Goal: Task Accomplishment & Management: Use online tool/utility

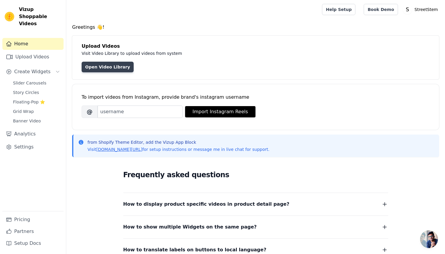
click at [117, 68] on link "Open Video Library" at bounding box center [108, 67] width 52 height 11
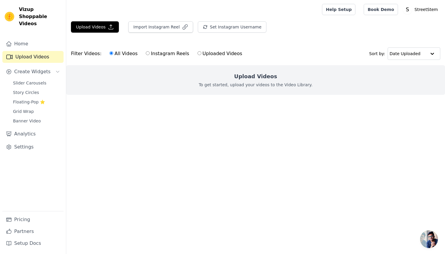
click at [35, 14] on span "Vizup Shoppable Videos" at bounding box center [40, 16] width 42 height 21
click at [91, 23] on button "Upload Videos" at bounding box center [95, 26] width 48 height 11
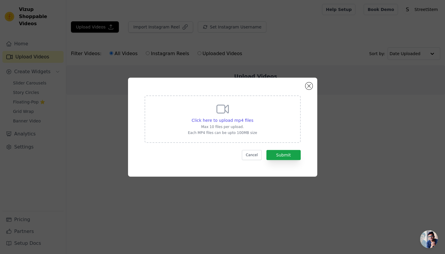
click at [217, 125] on p "Max 10 files per upload." at bounding box center [222, 126] width 69 height 5
click at [253, 117] on input "Click here to upload mp4 files Max 10 files per upload. Each MP4 files can be u…" at bounding box center [253, 117] width 0 height 0
click at [248, 133] on p "Each MP4 files can be upto 100MB size" at bounding box center [222, 132] width 69 height 5
click at [253, 117] on input "Click here to upload mp4 files Max 10 files per upload. Each MP4 files can be u…" at bounding box center [253, 117] width 0 height 0
click at [227, 121] on span "Click here to upload mp4 files" at bounding box center [223, 120] width 62 height 5
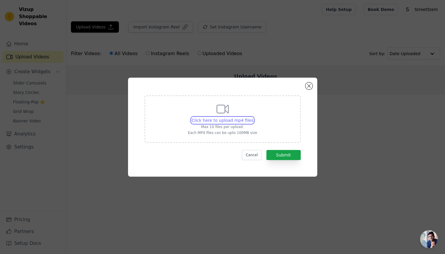
click at [253, 117] on input "Click here to upload mp4 files Max 10 files per upload. Each MP4 files can be u…" at bounding box center [253, 117] width 0 height 0
type input "C:\fakepath\ad promo.mp4"
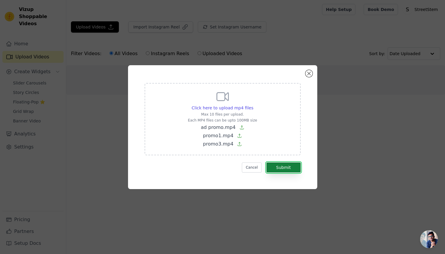
click at [280, 169] on button "Submit" at bounding box center [284, 167] width 34 height 10
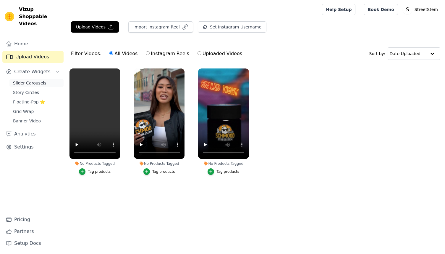
click at [38, 80] on span "Slider Carousels" at bounding box center [29, 83] width 33 height 6
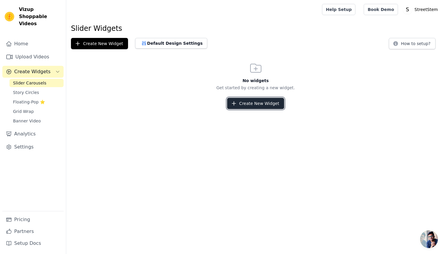
click at [245, 101] on button "Create New Widget" at bounding box center [255, 103] width 57 height 11
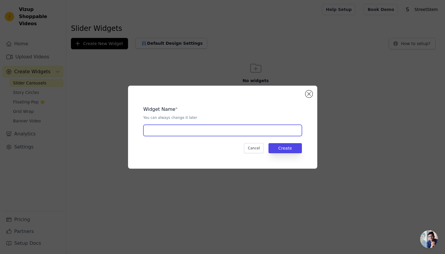
click at [208, 129] on input "text" at bounding box center [222, 130] width 159 height 11
type input "home"
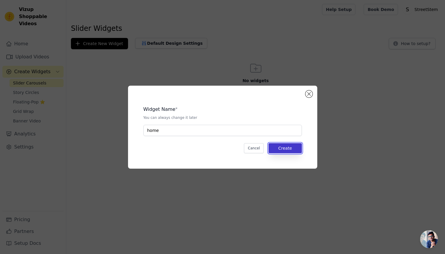
click at [279, 144] on button "Create" at bounding box center [285, 148] width 33 height 10
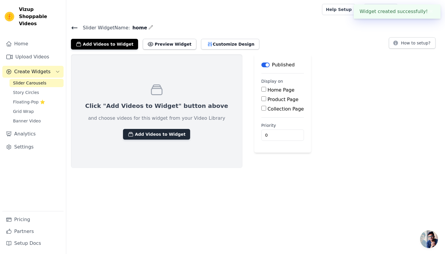
click at [162, 135] on button "Add Videos to Widget" at bounding box center [156, 134] width 67 height 11
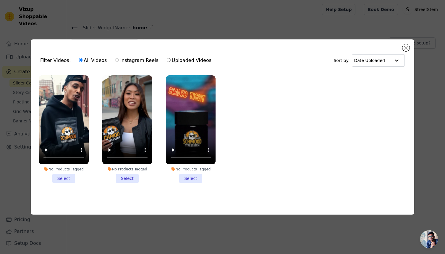
click at [63, 176] on li "No Products Tagged Select" at bounding box center [64, 128] width 50 height 107
click at [0, 0] on input "No Products Tagged Select" at bounding box center [0, 0] width 0 height 0
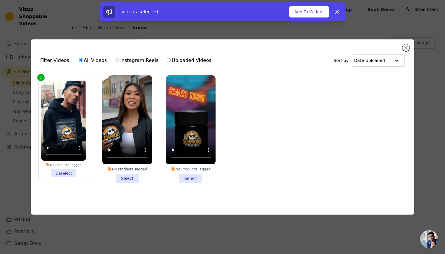
click at [120, 177] on li "No Products Tagged Select" at bounding box center [127, 128] width 50 height 107
click at [0, 0] on input "No Products Tagged Select" at bounding box center [0, 0] width 0 height 0
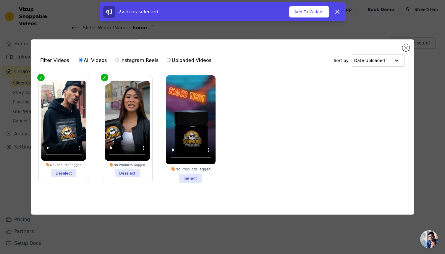
click at [188, 175] on li "No Products Tagged Select" at bounding box center [191, 128] width 50 height 107
click at [0, 0] on input "No Products Tagged Select" at bounding box center [0, 0] width 0 height 0
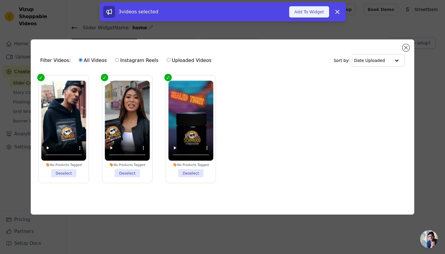
click at [313, 12] on button "Add To Widget" at bounding box center [309, 11] width 40 height 11
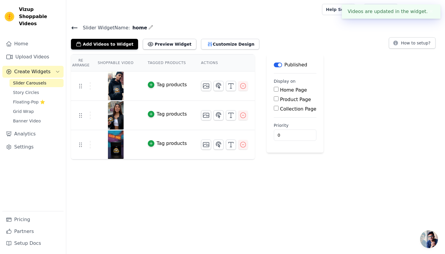
click at [274, 89] on input "Home Page" at bounding box center [276, 89] width 5 height 5
checkbox input "true"
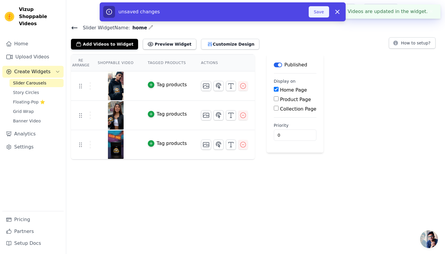
click at [320, 15] on button "Save" at bounding box center [319, 11] width 20 height 11
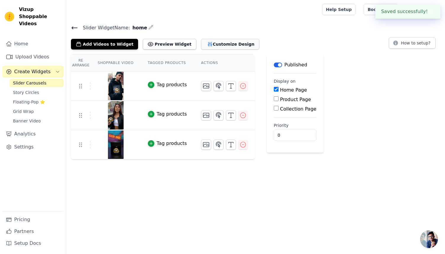
click at [233, 45] on button "Customize Design" at bounding box center [230, 44] width 58 height 11
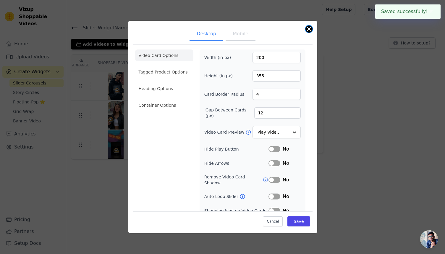
click at [309, 28] on button "Close modal" at bounding box center [309, 28] width 7 height 7
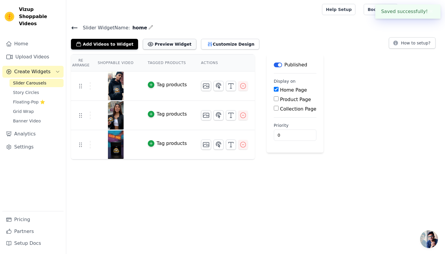
click at [164, 42] on button "Preview Widget" at bounding box center [169, 44] width 53 height 11
click at [206, 48] on button "Customize Design" at bounding box center [230, 44] width 58 height 11
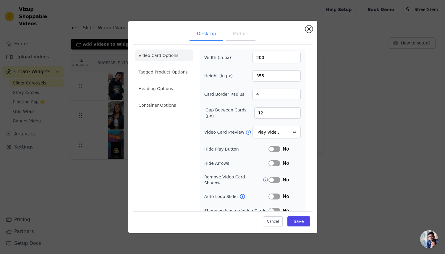
scroll to position [2, 0]
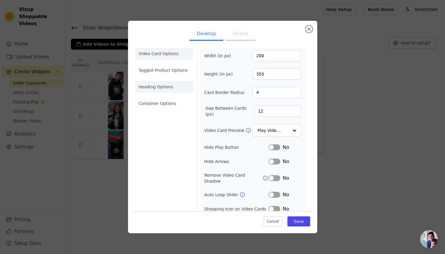
click at [180, 88] on li "Heading Options" at bounding box center [164, 87] width 58 height 12
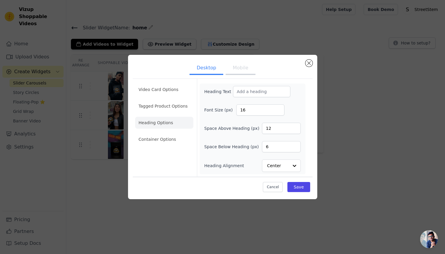
scroll to position [0, 0]
click at [272, 165] on input "Heading Alignment" at bounding box center [277, 165] width 21 height 12
click at [233, 157] on div "Heading Text Font Size (px) 16 Space Above Heading (px) 12 Space Below Heading …" at bounding box center [252, 129] width 96 height 86
click at [239, 72] on button "Mobile" at bounding box center [241, 68] width 30 height 13
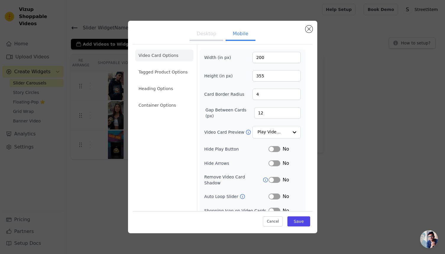
click at [205, 35] on button "Desktop" at bounding box center [207, 34] width 34 height 13
click at [171, 61] on li "Video Card Options" at bounding box center [164, 55] width 58 height 12
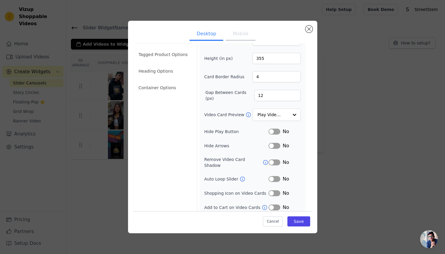
click at [274, 176] on button "Label" at bounding box center [275, 179] width 12 height 6
click at [241, 176] on icon at bounding box center [243, 179] width 6 height 6
click at [274, 176] on button "Label" at bounding box center [275, 179] width 12 height 6
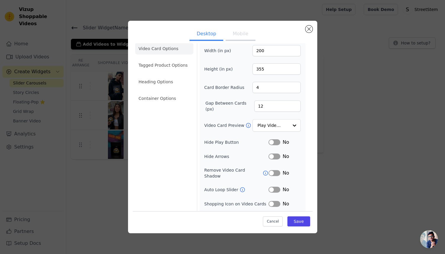
scroll to position [0, 0]
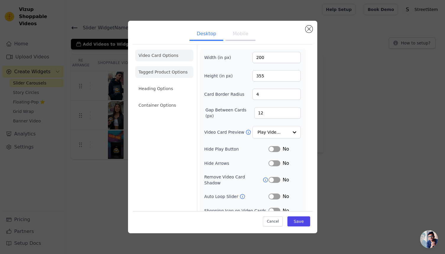
click at [172, 72] on li "Tagged Product Options" at bounding box center [164, 72] width 58 height 12
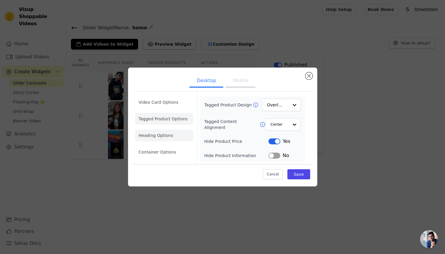
click at [170, 134] on li "Heading Options" at bounding box center [164, 135] width 58 height 12
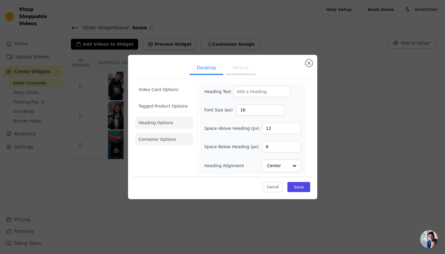
click at [170, 137] on li "Container Options" at bounding box center [164, 139] width 58 height 12
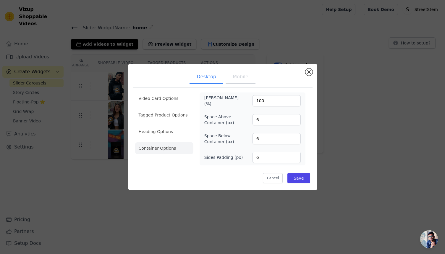
click at [159, 107] on ul "Video Card Options Tagged Product Options Heading Options Container Options" at bounding box center [164, 123] width 58 height 66
click at [159, 104] on li "Video Card Options" at bounding box center [164, 98] width 58 height 12
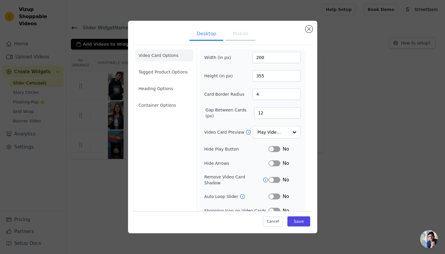
scroll to position [17, 0]
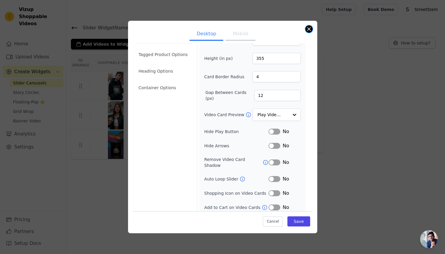
click at [310, 29] on button "Close modal" at bounding box center [309, 28] width 7 height 7
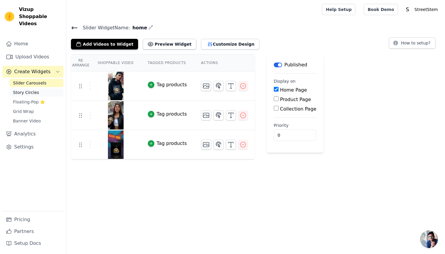
click at [43, 88] on link "Story Circles" at bounding box center [36, 92] width 54 height 8
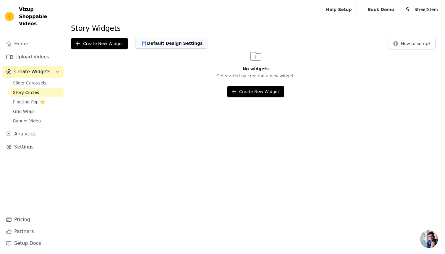
click at [154, 41] on button "Default Design Settings" at bounding box center [171, 43] width 72 height 11
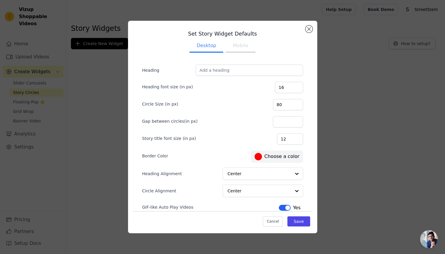
click at [59, 111] on div "Set Story Widget Defaults Desktop Mobile Heading Heading font size (in px) 16 C…" at bounding box center [222, 126] width 426 height 231
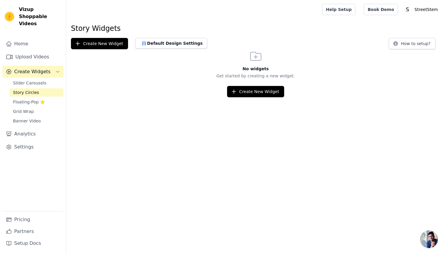
click at [36, 109] on div "Slider Carousels Story Circles Floating-Pop ⭐ Grid Wrap Banner Video" at bounding box center [36, 102] width 54 height 46
click at [35, 107] on link "Grid Wrap" at bounding box center [36, 111] width 54 height 8
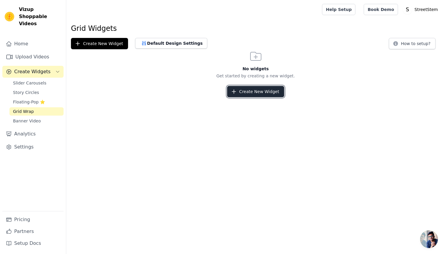
click at [241, 93] on button "Create New Widget" at bounding box center [255, 91] width 57 height 11
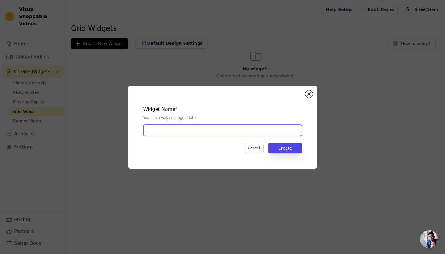
click at [189, 126] on input "text" at bounding box center [222, 130] width 159 height 11
type input "home"
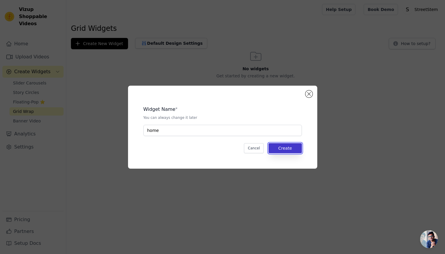
click at [286, 148] on button "Create" at bounding box center [285, 148] width 33 height 10
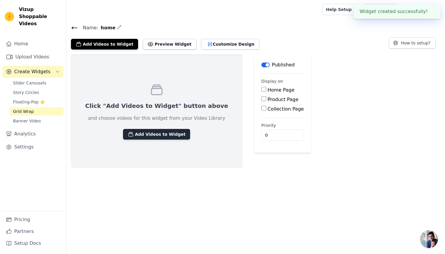
click at [154, 133] on button "Add Videos to Widget" at bounding box center [156, 134] width 67 height 11
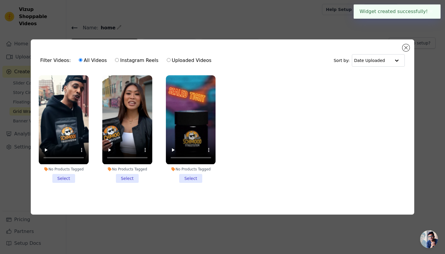
click at [70, 178] on li "No Products Tagged Select" at bounding box center [64, 128] width 50 height 107
click at [0, 0] on input "No Products Tagged Select" at bounding box center [0, 0] width 0 height 0
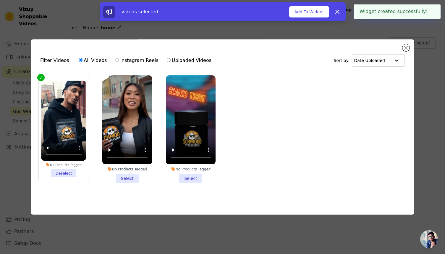
click at [126, 172] on li "No Products Tagged Select" at bounding box center [127, 128] width 50 height 107
click at [0, 0] on input "No Products Tagged Select" at bounding box center [0, 0] width 0 height 0
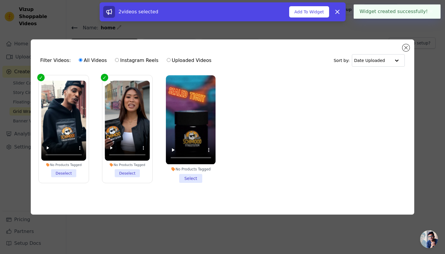
click at [181, 173] on li "No Products Tagged Select" at bounding box center [191, 128] width 50 height 107
click at [0, 0] on input "No Products Tagged Select" at bounding box center [0, 0] width 0 height 0
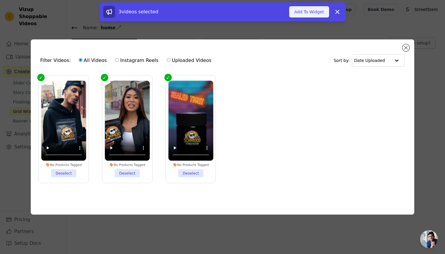
click at [322, 12] on button "Add To Widget" at bounding box center [309, 11] width 40 height 11
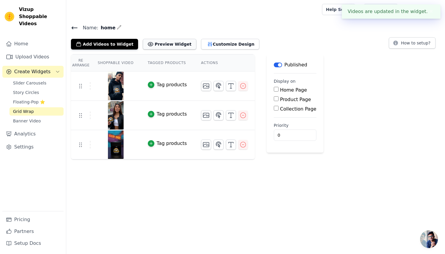
click at [169, 45] on button "Preview Widget" at bounding box center [169, 44] width 53 height 11
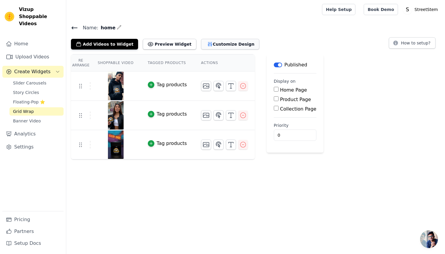
click at [211, 44] on button "Customize Design" at bounding box center [230, 44] width 58 height 11
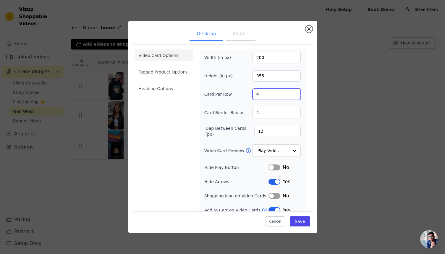
drag, startPoint x: 278, startPoint y: 94, endPoint x: 204, endPoint y: 94, distance: 74.5
click at [209, 94] on div "Card Per Row 4" at bounding box center [252, 93] width 96 height 11
type input "3"
drag, startPoint x: 272, startPoint y: 112, endPoint x: 197, endPoint y: 112, distance: 74.5
click at [213, 112] on div "Card Border Radius 4" at bounding box center [252, 112] width 96 height 11
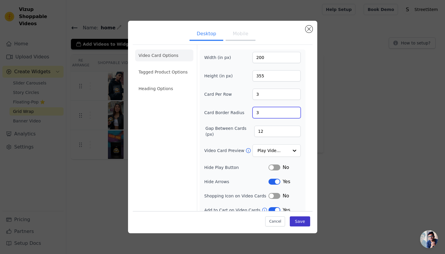
type input "3"
click at [300, 225] on button "Save" at bounding box center [300, 221] width 20 height 10
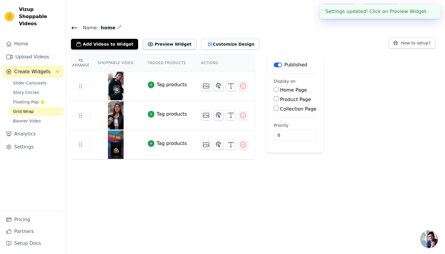
click at [165, 47] on button "Preview Widget" at bounding box center [169, 44] width 53 height 11
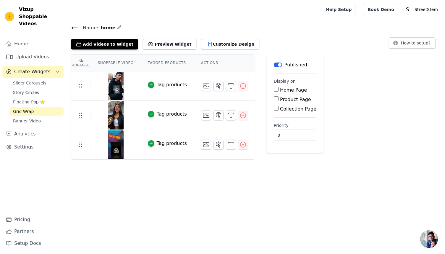
click at [72, 28] on icon at bounding box center [74, 27] width 7 height 7
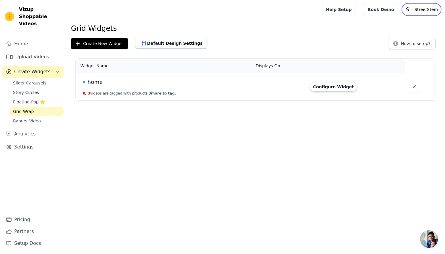
click at [416, 7] on p "StreetStem" at bounding box center [426, 9] width 28 height 11
click at [401, 25] on link "Settings" at bounding box center [412, 24] width 57 height 11
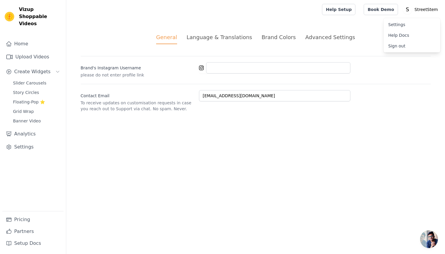
click at [234, 126] on html "Vizup Shoppable Videos Home Upload Videos Create Widgets Slider Carousels Story…" at bounding box center [222, 63] width 445 height 126
click at [37, 244] on link "Setup Docs" at bounding box center [32, 243] width 61 height 12
